Goal: Task Accomplishment & Management: Use online tool/utility

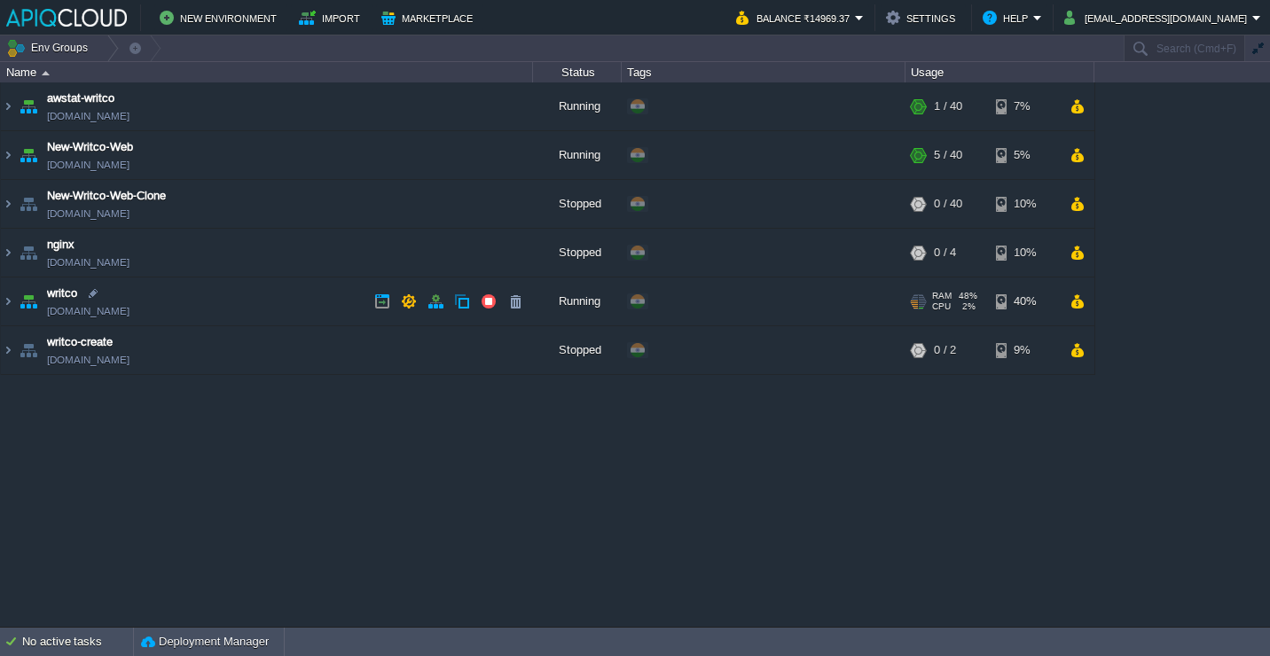
click at [288, 317] on td "writco [DOMAIN_NAME]" at bounding box center [267, 302] width 532 height 49
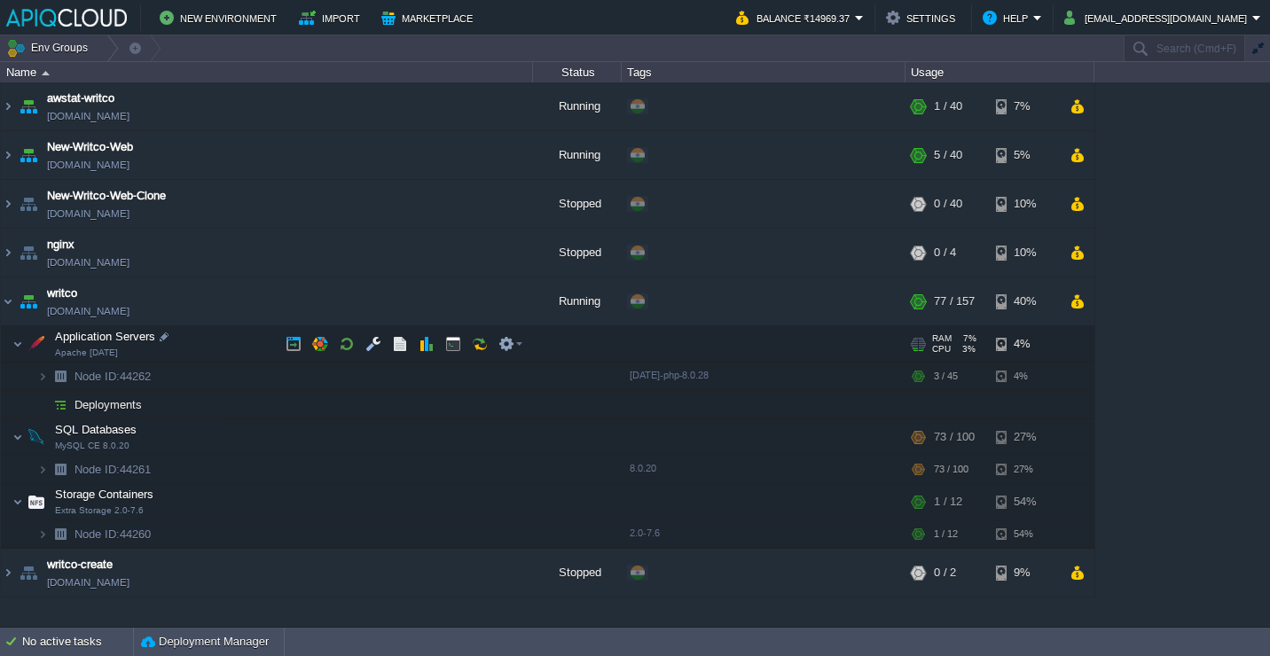
click at [251, 354] on td "Application Servers Apache [DATE]" at bounding box center [267, 344] width 532 height 36
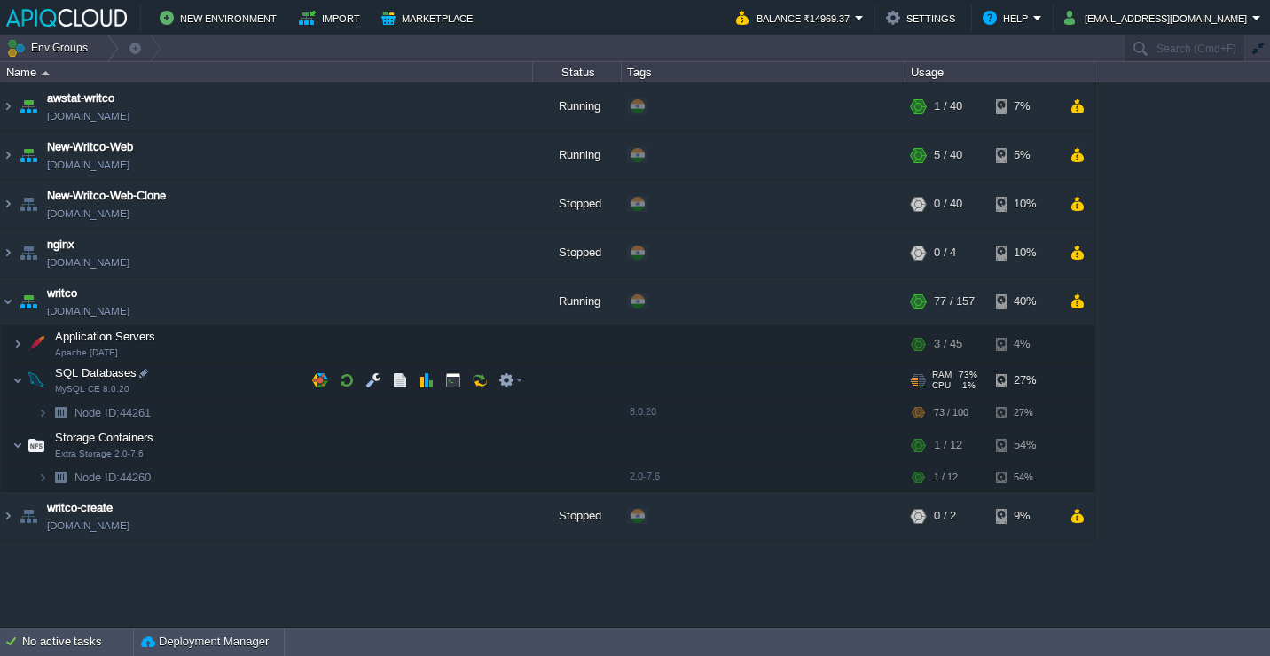
click at [248, 380] on td "SQL Databases MySQL CE 8.0.20" at bounding box center [267, 381] width 532 height 36
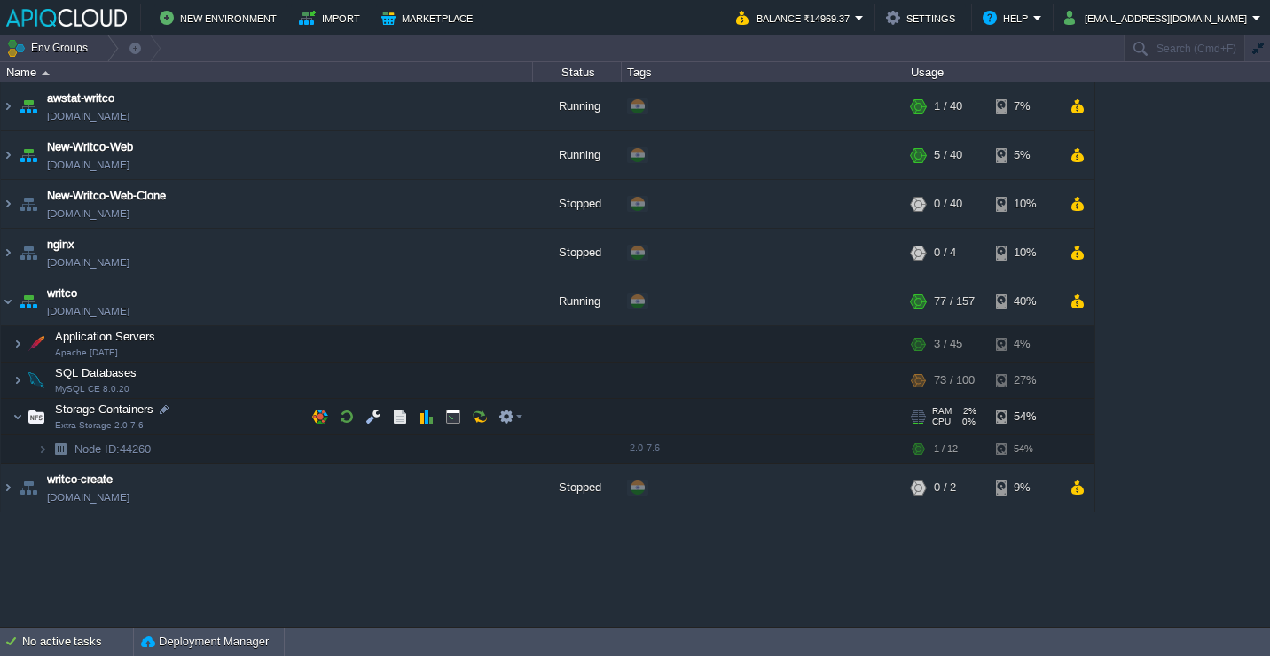
click at [248, 411] on td "Storage Containers Extra Storage 2.0-7.6" at bounding box center [267, 417] width 532 height 36
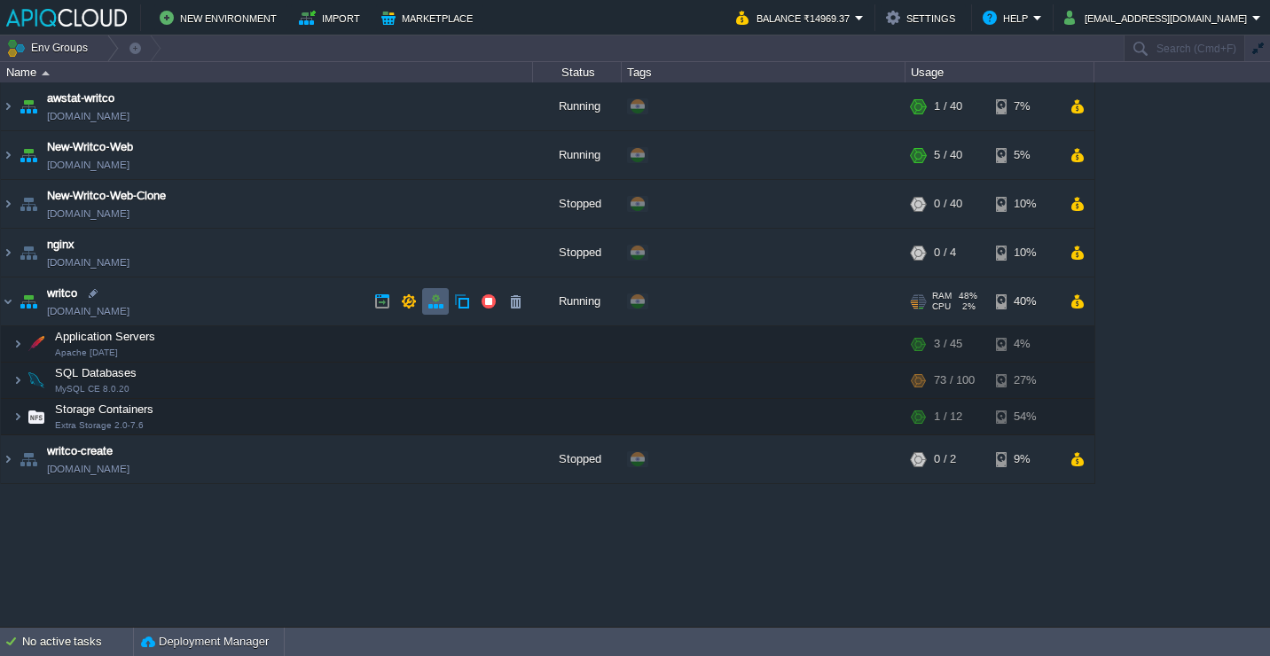
click at [436, 294] on button "button" at bounding box center [435, 302] width 16 height 16
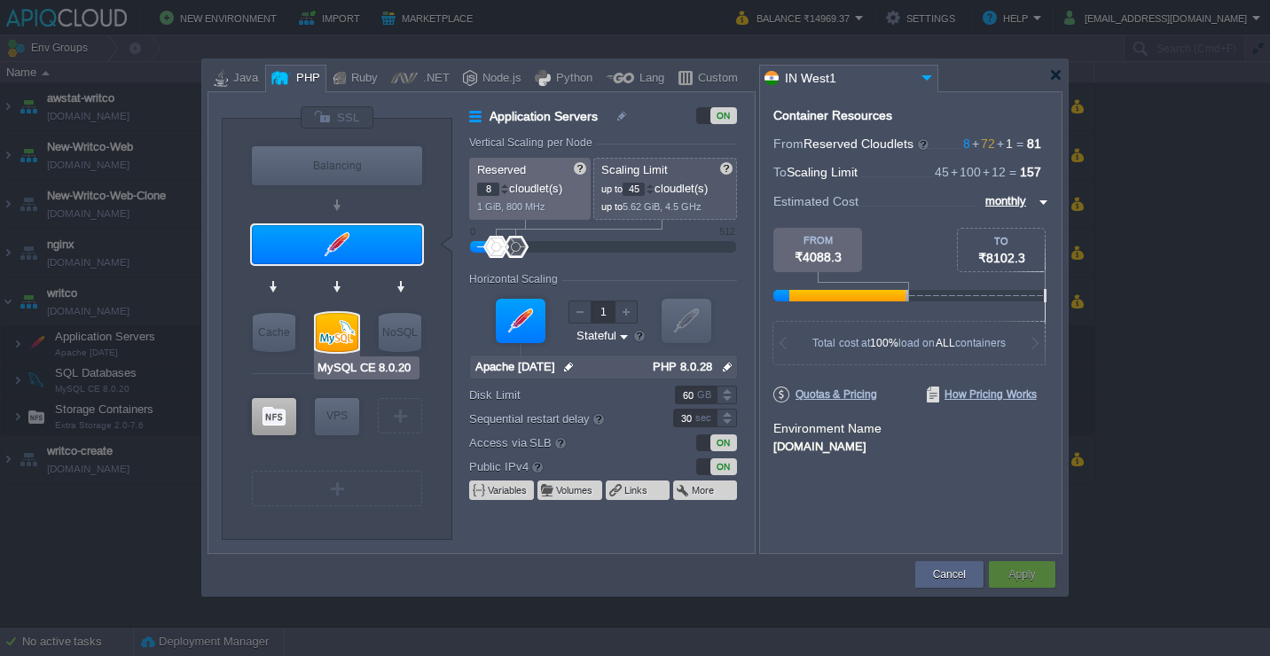
click at [332, 330] on div at bounding box center [337, 332] width 43 height 39
type input "SQL Databases"
type input "72"
type input "100"
type input "MySQL CE 8.0.20"
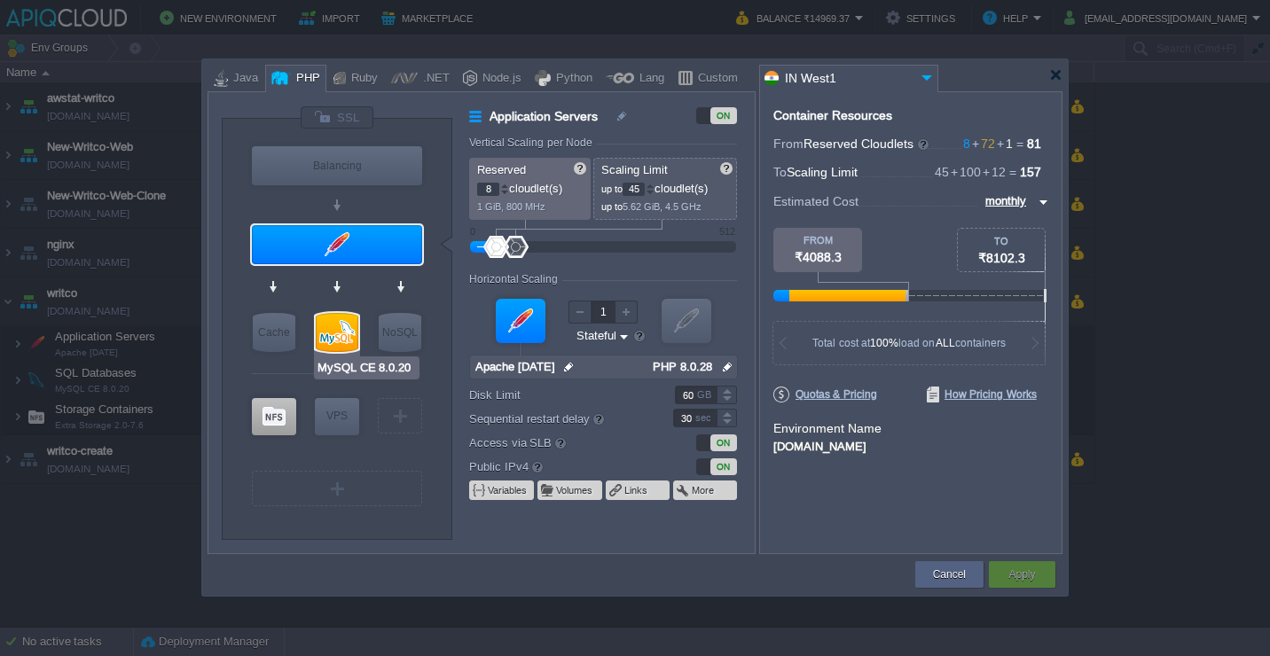
type input "null"
type input "8.0.20"
type input "Stateless"
type input "100"
type input "10"
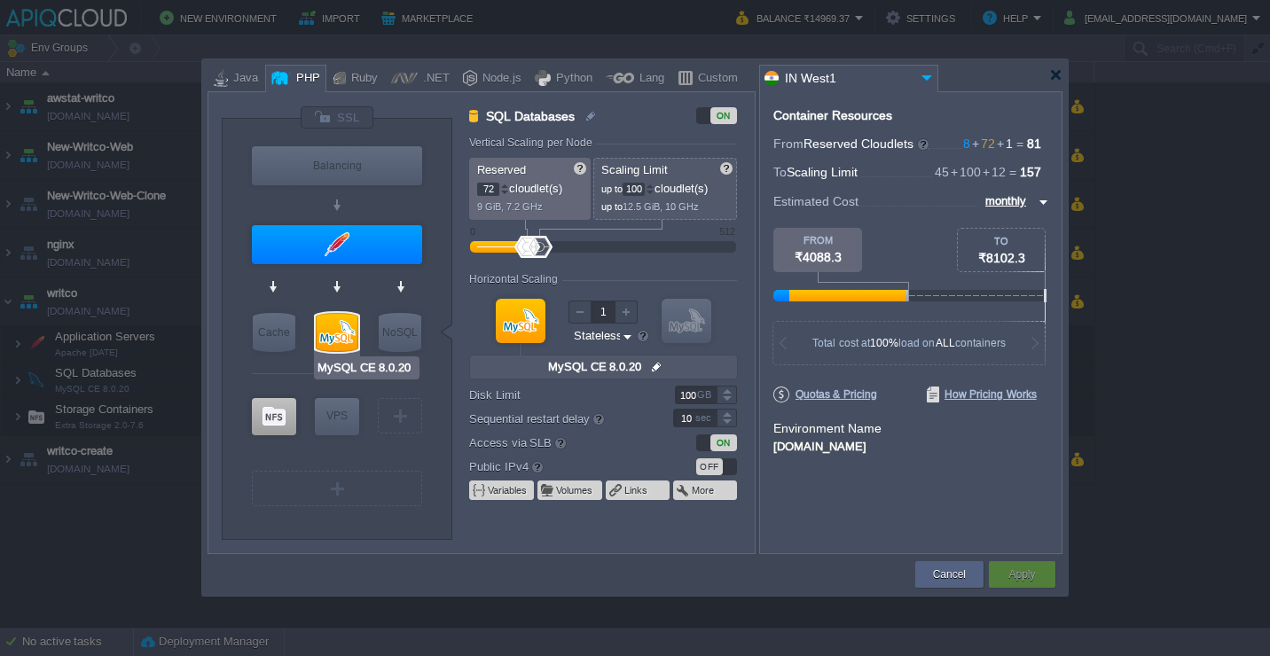
type input "Apache [DATE]"
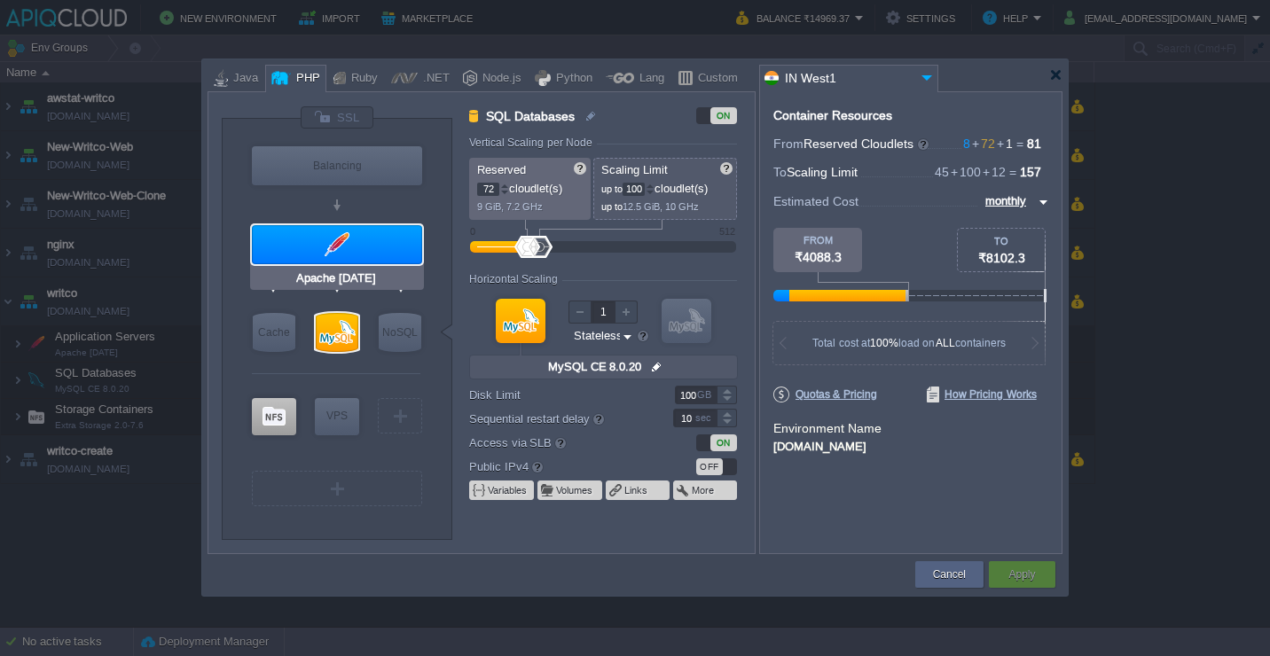
click at [333, 242] on div at bounding box center [337, 244] width 170 height 39
type input "Application Servers"
type input "8"
type input "45"
type input "Apache [DATE]"
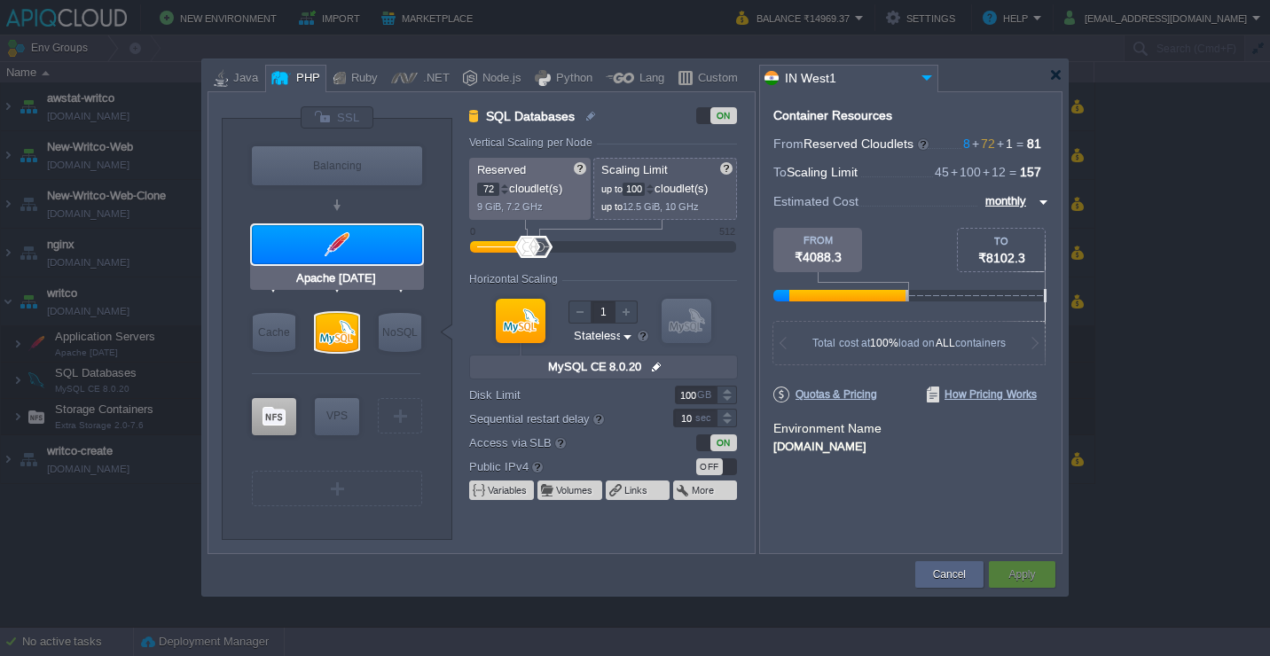
type input "null"
type input "PHP 8.0.28"
type input "Stateful"
type input "60"
type input "30"
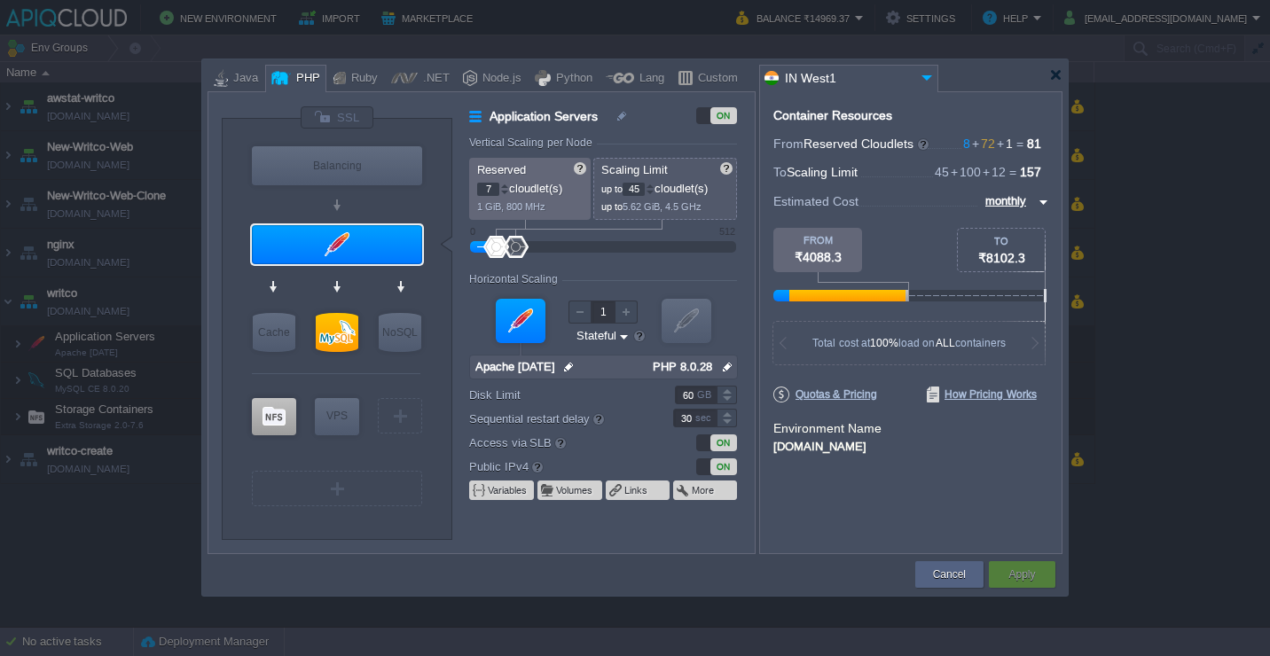
click at [504, 194] on div at bounding box center [504, 193] width 9 height 6
type input "6"
click at [504, 194] on div at bounding box center [504, 193] width 9 height 6
click at [1031, 578] on button "Apply" at bounding box center [1021, 575] width 27 height 18
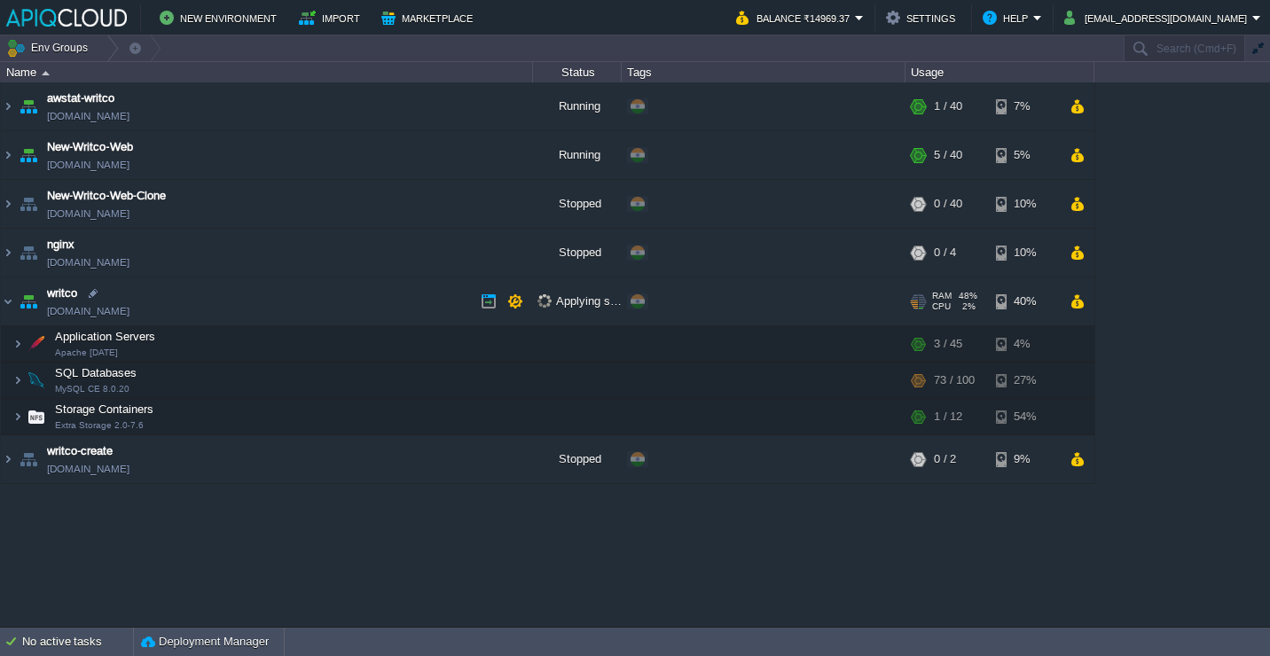
click at [392, 303] on td "writco [DOMAIN_NAME]" at bounding box center [267, 302] width 532 height 49
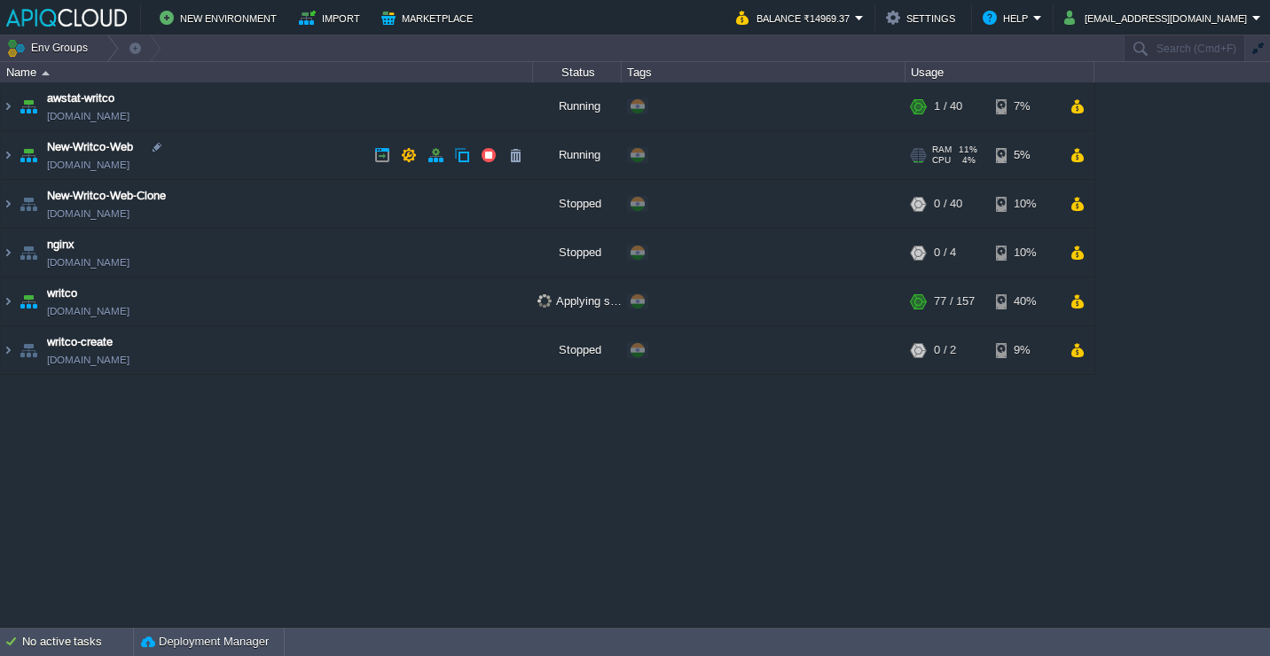
click at [345, 160] on td "New-Writco-Web [DOMAIN_NAME]" at bounding box center [267, 155] width 532 height 49
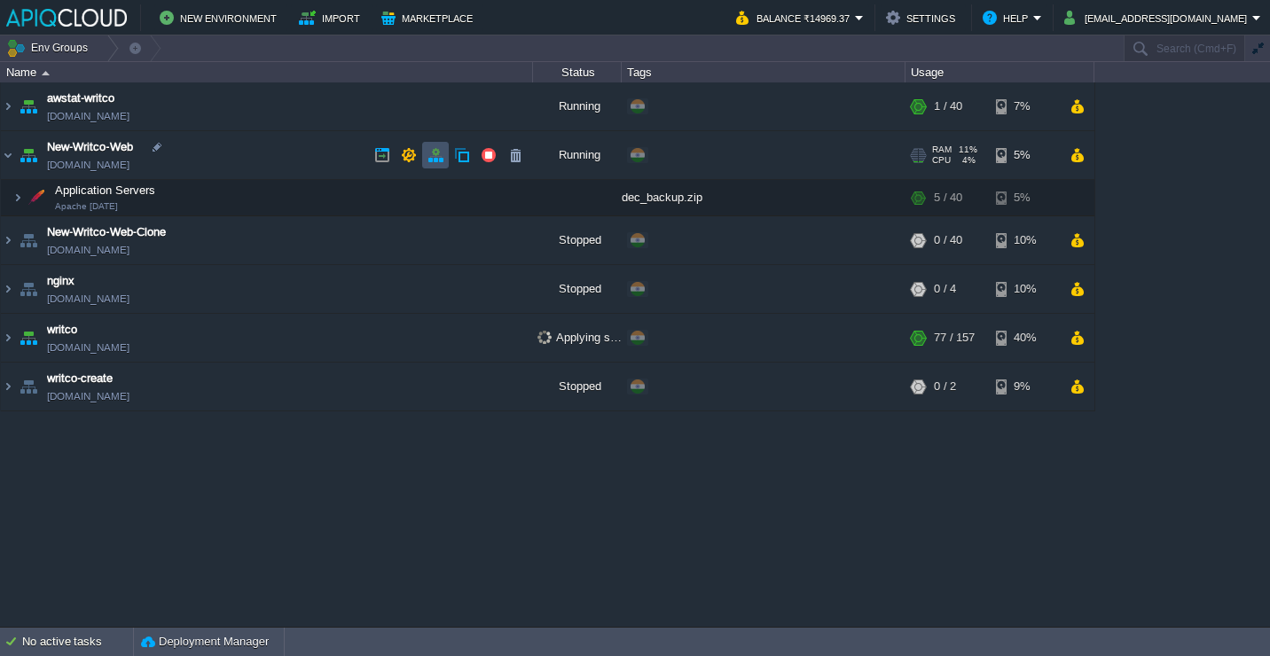
click at [439, 149] on button "button" at bounding box center [435, 155] width 16 height 16
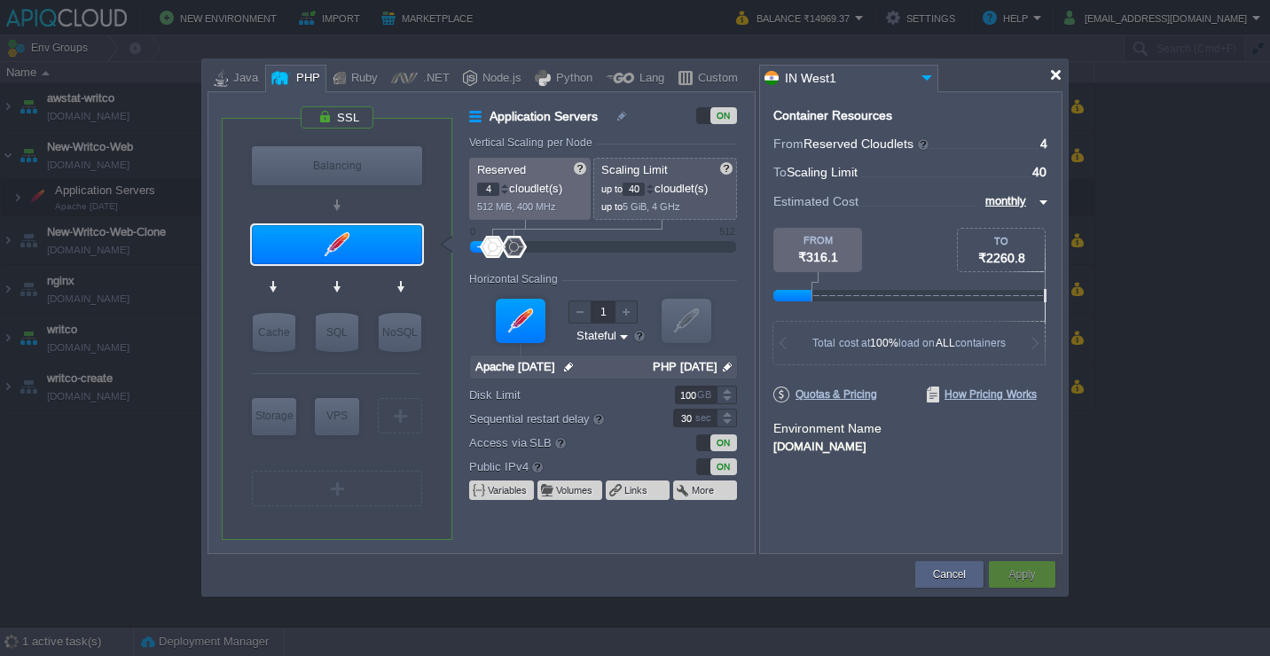
click at [1060, 77] on div at bounding box center [1055, 74] width 13 height 13
